Goal: Participate in discussion: Engage in conversation with other users on a specific topic

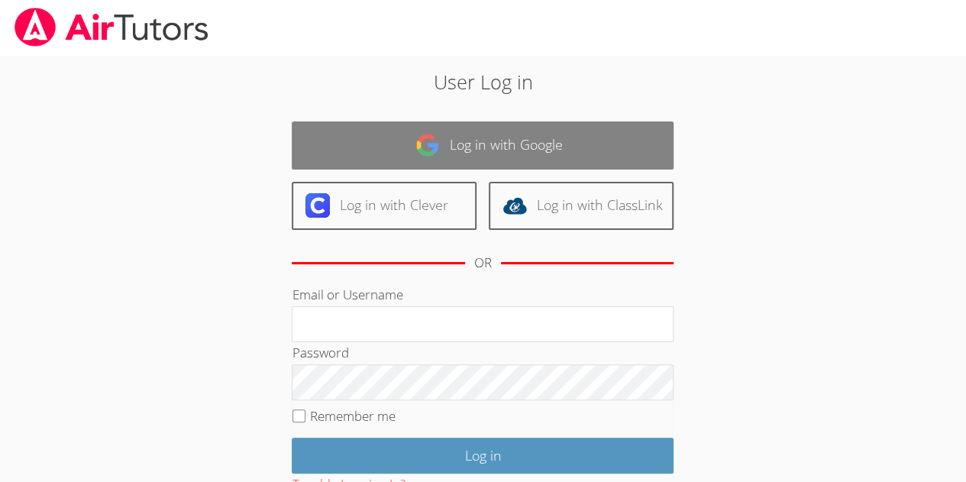
click at [549, 152] on link "Log in with Google" at bounding box center [483, 145] width 382 height 48
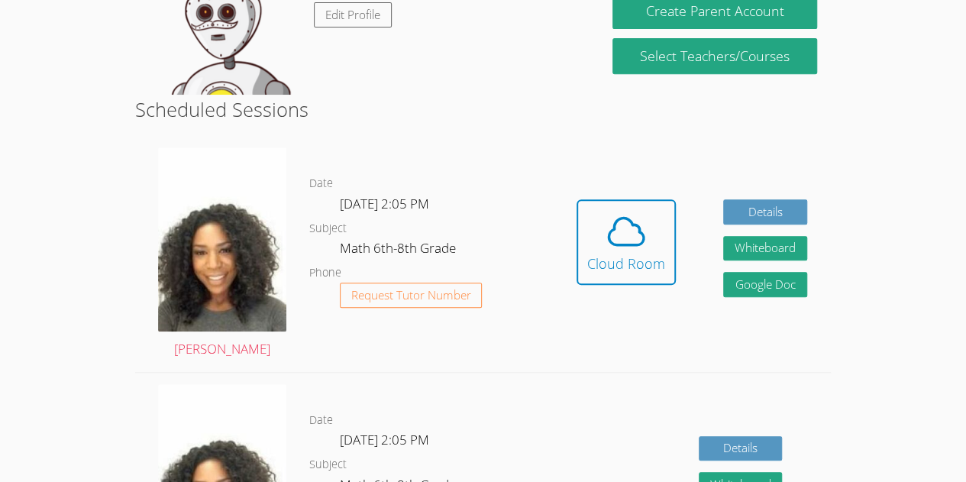
scroll to position [306, 0]
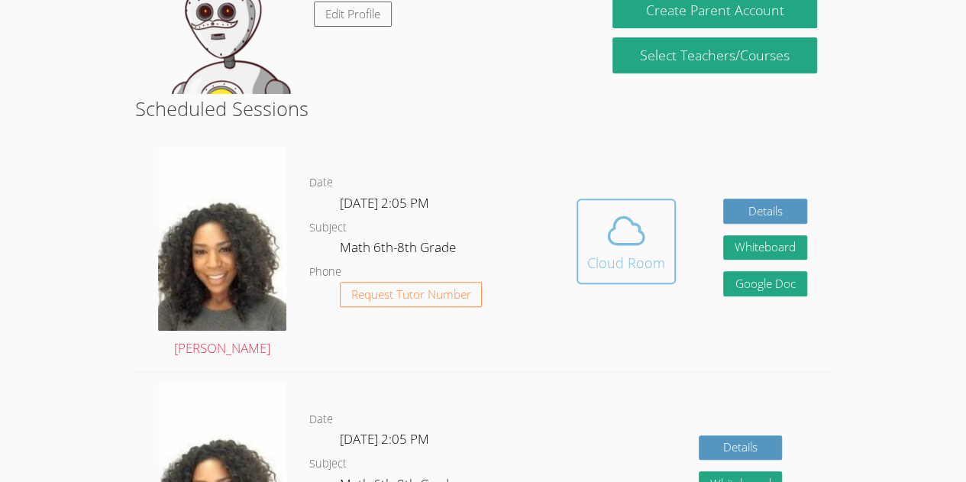
click at [610, 245] on icon at bounding box center [626, 230] width 43 height 43
click at [613, 241] on icon at bounding box center [626, 230] width 43 height 43
click at [591, 236] on span at bounding box center [626, 230] width 78 height 43
click at [626, 261] on div "Cloud Room" at bounding box center [626, 262] width 78 height 21
click at [625, 244] on icon at bounding box center [626, 231] width 35 height 27
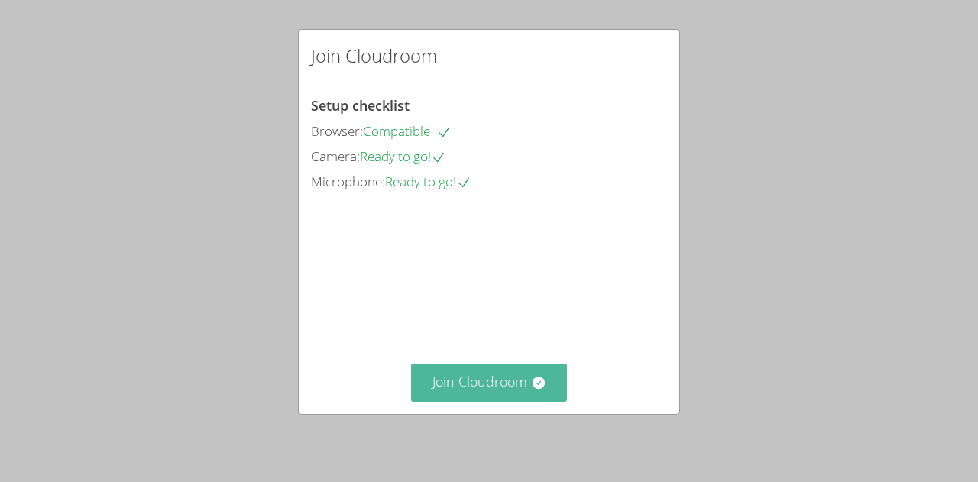
click at [489, 387] on button "Join Cloudroom" at bounding box center [489, 382] width 157 height 37
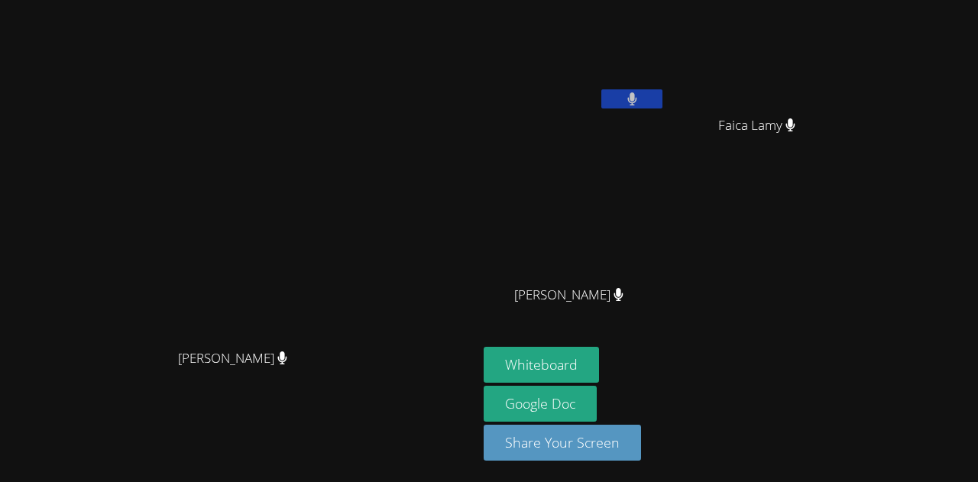
click at [125, 263] on video at bounding box center [239, 210] width 229 height 262
click at [354, 285] on video at bounding box center [239, 210] width 229 height 262
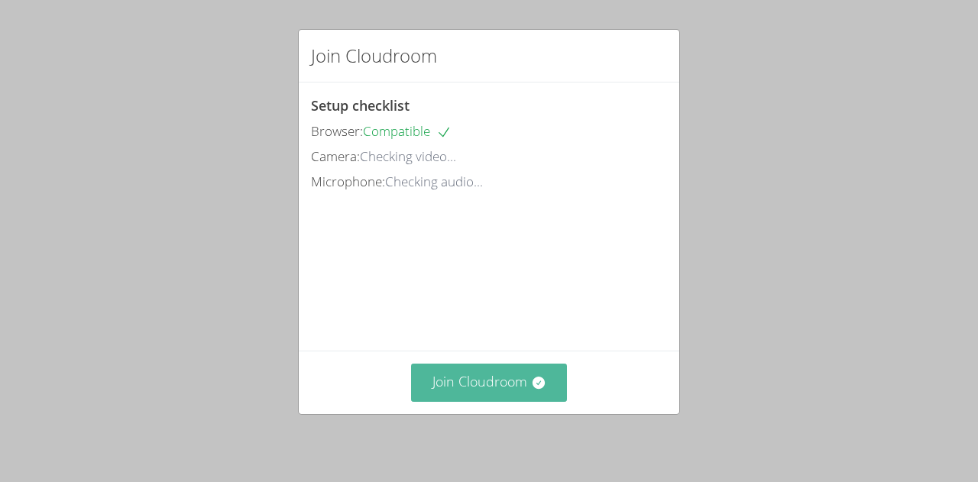
click at [535, 380] on icon at bounding box center [538, 383] width 12 height 12
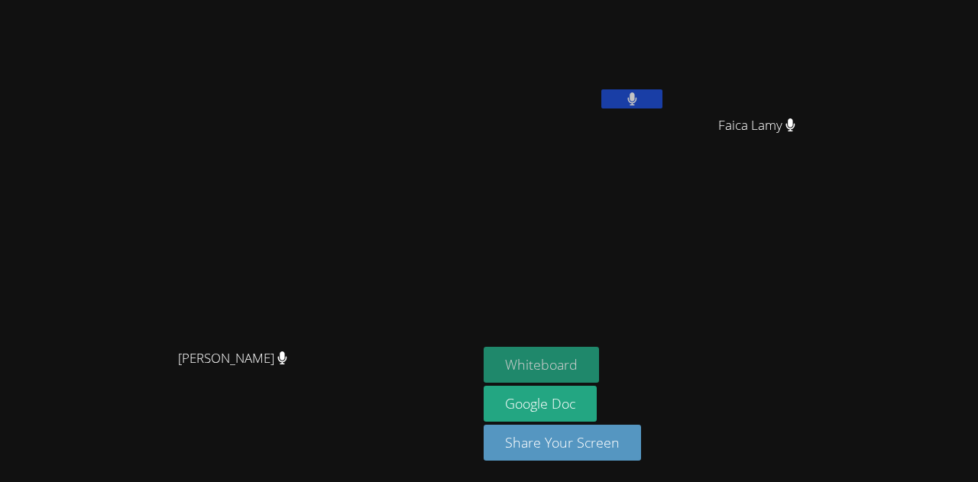
click at [599, 380] on button "Whiteboard" at bounding box center [541, 365] width 115 height 36
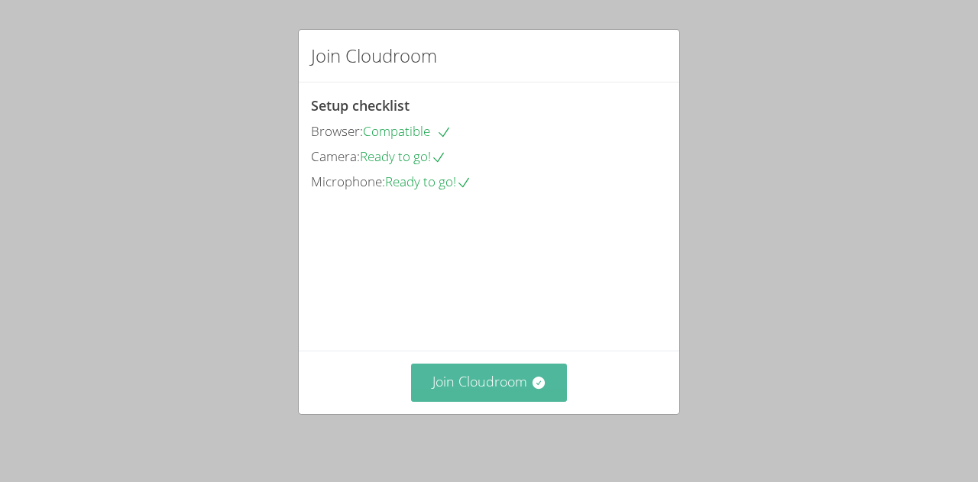
click at [469, 400] on button "Join Cloudroom" at bounding box center [489, 382] width 157 height 37
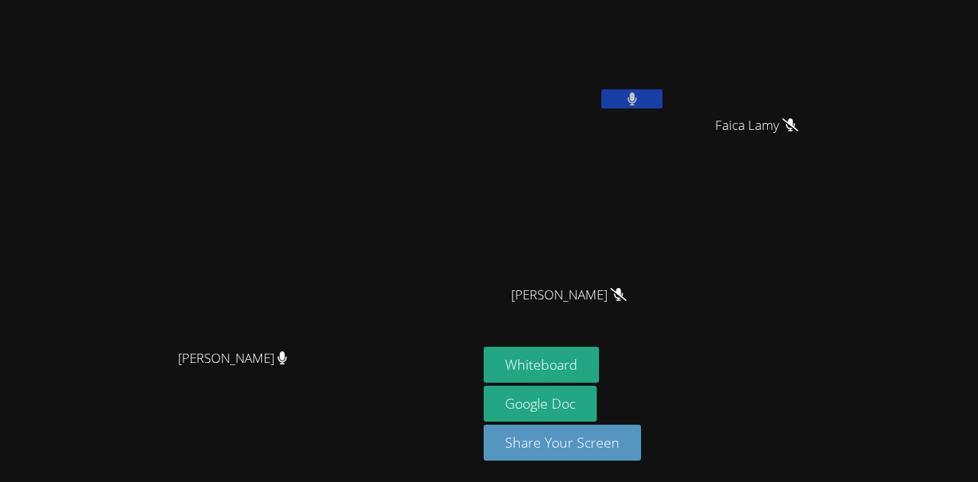
click at [662, 102] on button at bounding box center [631, 98] width 61 height 19
click at [662, 96] on button at bounding box center [631, 98] width 61 height 19
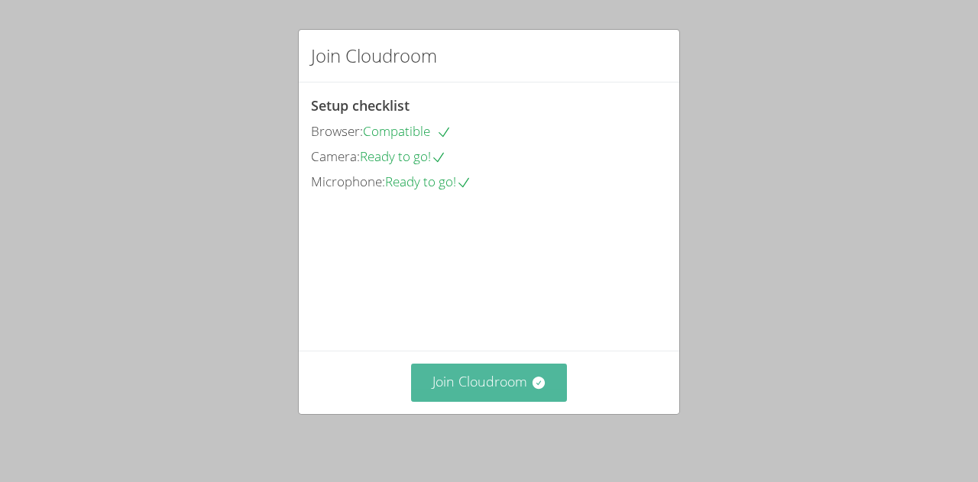
click at [491, 387] on button "Join Cloudroom" at bounding box center [489, 382] width 157 height 37
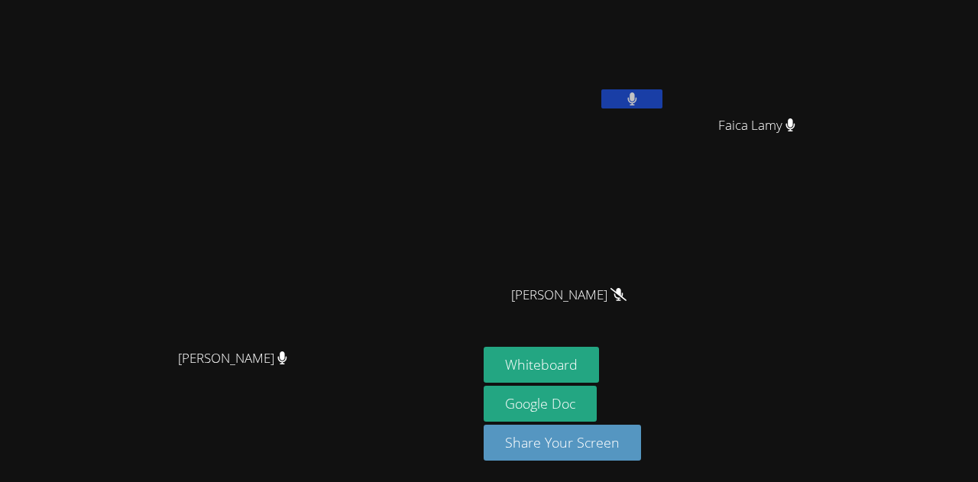
click at [665, 134] on div "Fadelson Revolte" at bounding box center [575, 87] width 182 height 163
click at [859, 406] on aside "Fadelson Revolte Faica Lamy [PERSON_NAME] [PERSON_NAME] [PERSON_NAME] Whiteboar…" at bounding box center [668, 241] width 382 height 482
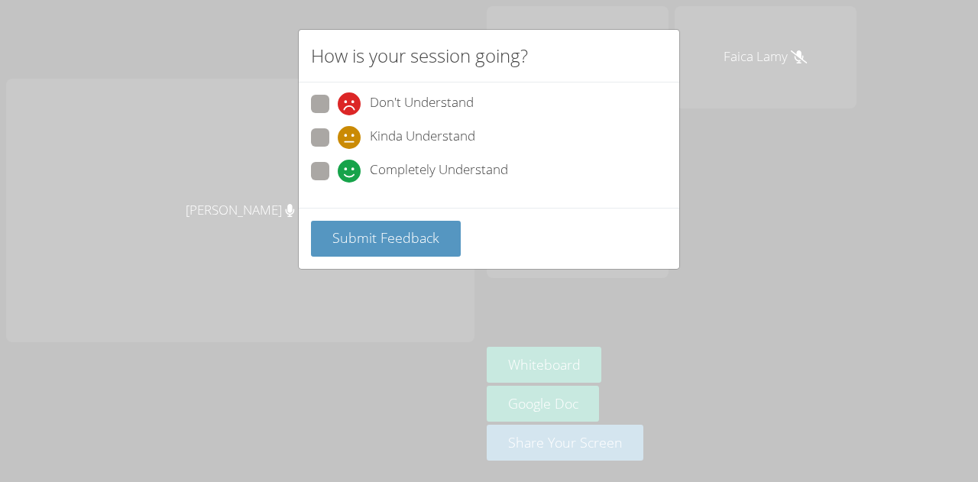
click at [309, 176] on div "Don't Understand Kinda Understand Completely Understand" at bounding box center [489, 145] width 380 height 125
click at [338, 183] on span at bounding box center [338, 183] width 0 height 0
click at [338, 172] on input "Completely Understand" at bounding box center [344, 168] width 13 height 13
radio input "true"
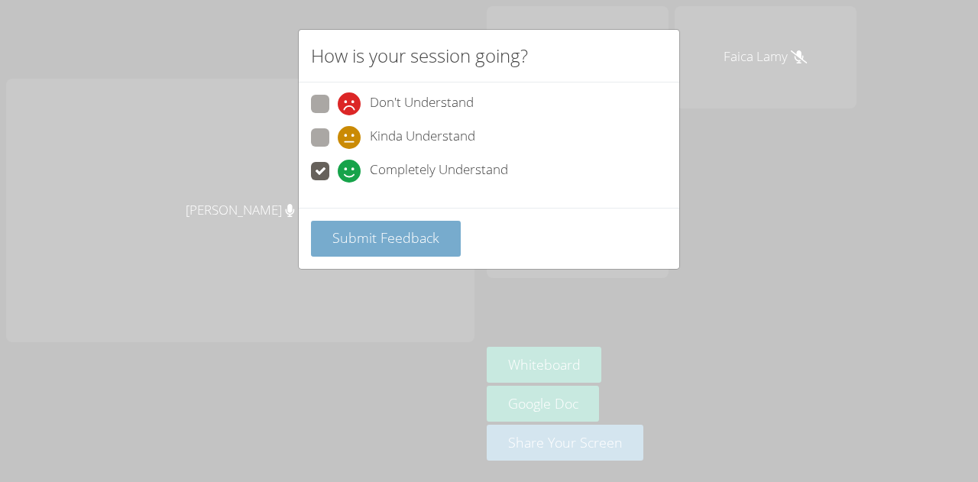
click at [338, 224] on button "Submit Feedback" at bounding box center [386, 239] width 150 height 36
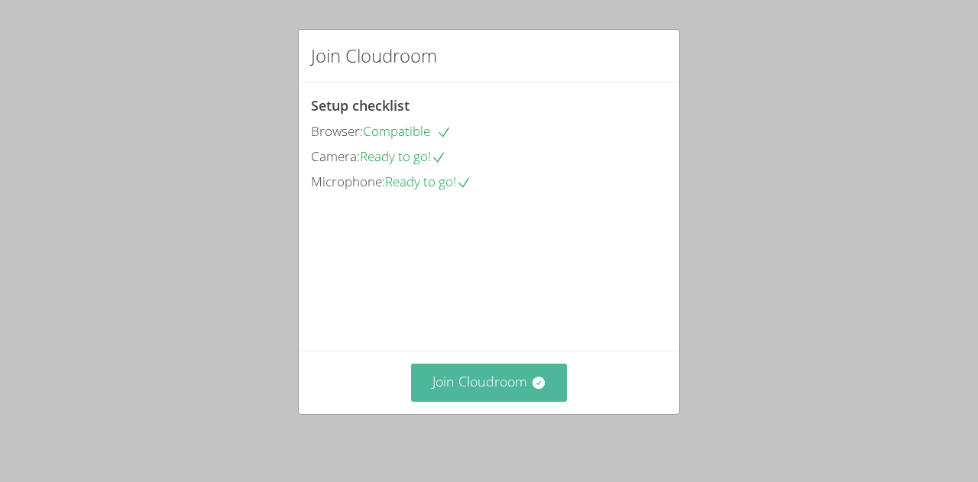
click at [442, 373] on button "Join Cloudroom" at bounding box center [489, 382] width 157 height 37
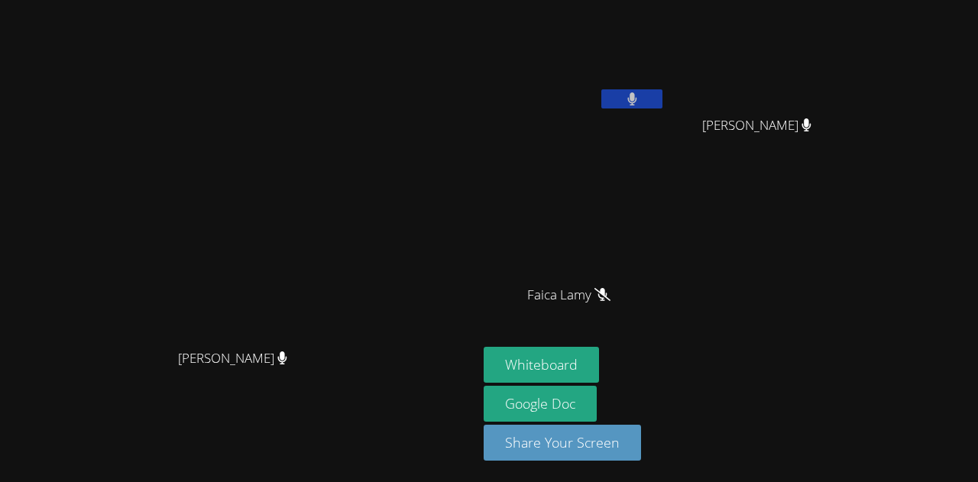
click at [354, 253] on video at bounding box center [239, 210] width 229 height 262
click at [354, 138] on video at bounding box center [239, 210] width 229 height 262
click at [597, 85] on aside "Fadelson Revolte Dawenska [PERSON_NAME] [PERSON_NAME] Faica Lamy Whiteboard Goo…" at bounding box center [668, 241] width 382 height 482
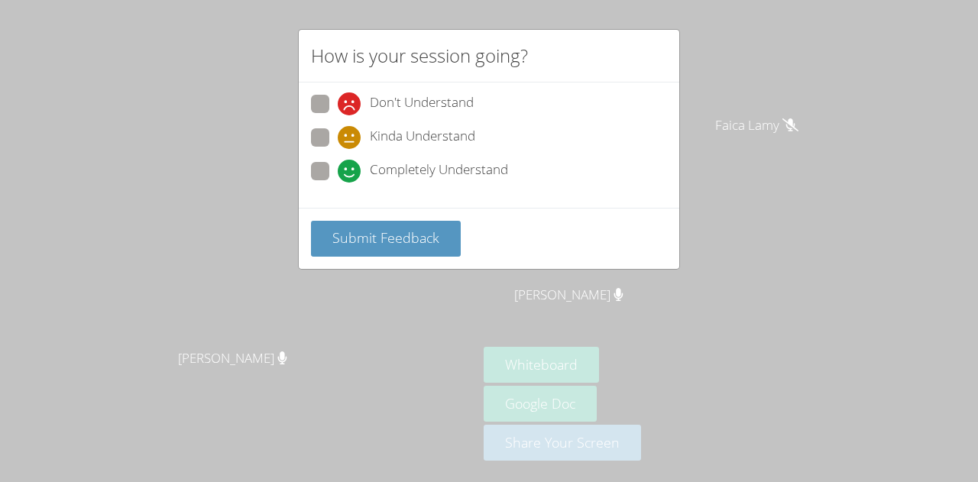
click at [338, 183] on span at bounding box center [338, 183] width 0 height 0
click at [338, 175] on input "Completely Understand" at bounding box center [344, 168] width 13 height 13
radio input "true"
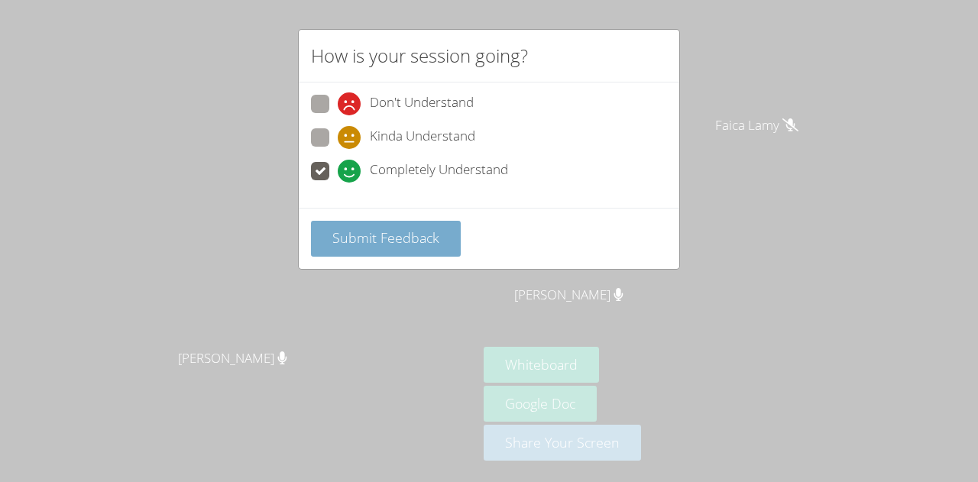
click at [373, 232] on span "Submit Feedback" at bounding box center [385, 237] width 107 height 18
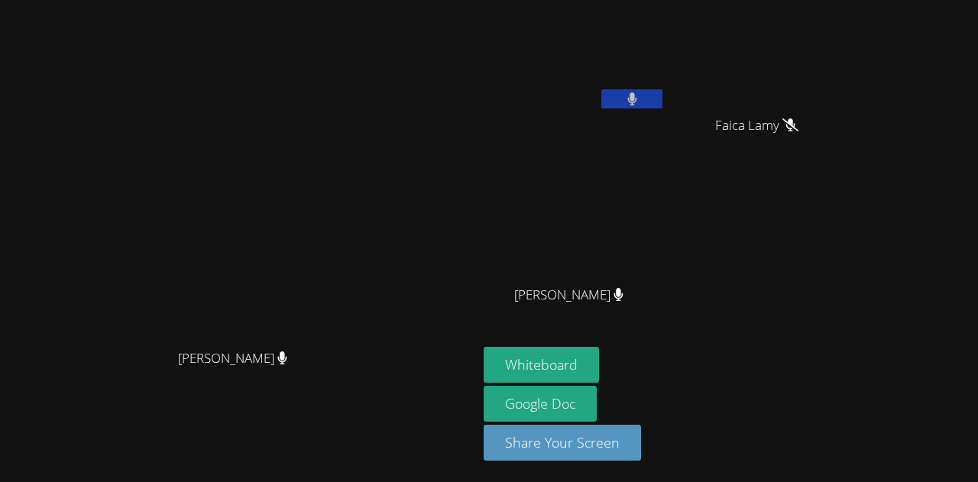
click at [859, 184] on aside "Fadelson Revolte Faica Lamy [PERSON_NAME] [PERSON_NAME] [PERSON_NAME] Whiteboar…" at bounding box center [668, 241] width 382 height 482
